Goal: Information Seeking & Learning: Find specific fact

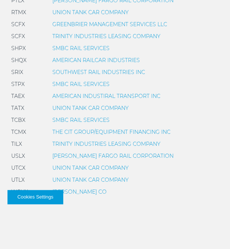
scroll to position [574, 0]
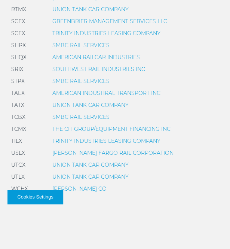
click at [105, 142] on link "TRINITY INDUSTRIES LEASING COMPANY" at bounding box center [106, 141] width 108 height 7
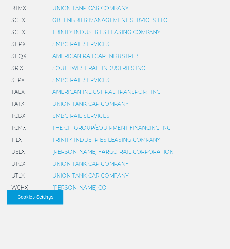
scroll to position [576, 0]
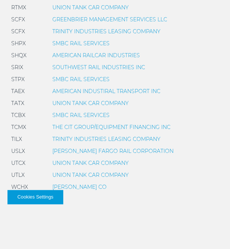
click at [137, 127] on link "THE CIT GROUP/EQUIPMENT FINANCING INC" at bounding box center [111, 127] width 118 height 7
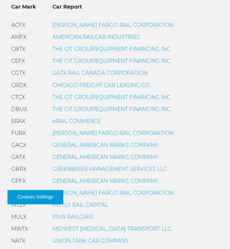
scroll to position [302, 0]
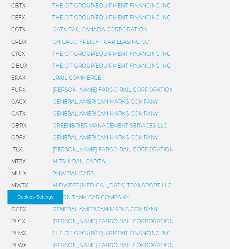
click at [140, 114] on link "GENERAL AMERICAN MARKS COMPANY" at bounding box center [105, 113] width 106 height 7
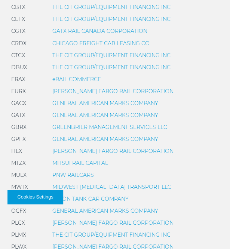
scroll to position [309, 0]
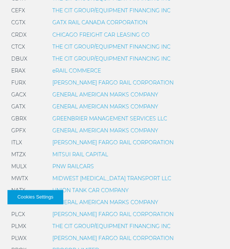
click at [122, 143] on link "[PERSON_NAME] FARGO RAIL CORPORATION" at bounding box center [112, 142] width 121 height 7
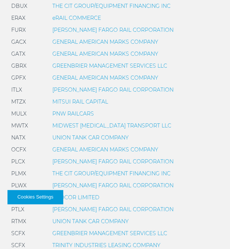
scroll to position [362, 0]
click at [75, 103] on link "MITSUI RAIL CAPITAL" at bounding box center [80, 101] width 56 height 7
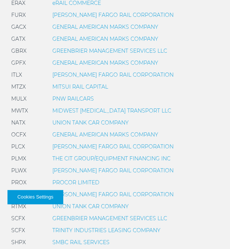
scroll to position [376, 0]
click at [111, 122] on link "UNION TANK CAR COMPANY" at bounding box center [90, 122] width 76 height 7
click at [106, 124] on link "UNION TANK CAR COMPANY" at bounding box center [90, 122] width 76 height 7
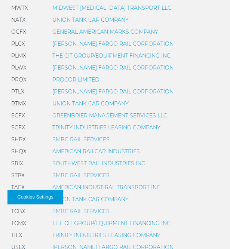
scroll to position [476, 0]
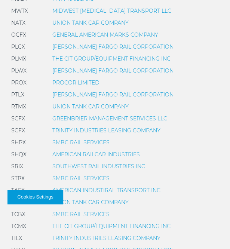
click at [79, 84] on link "PROCOR LIMITED" at bounding box center [75, 82] width 47 height 7
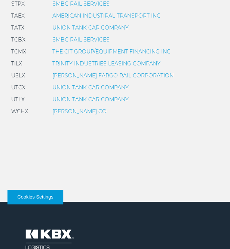
scroll to position [650, 0]
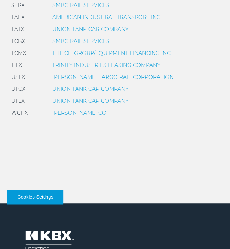
click at [117, 64] on link "TRINITY INDUSTRIES LEASING COMPANY" at bounding box center [106, 65] width 108 height 7
